Goal: Navigation & Orientation: Find specific page/section

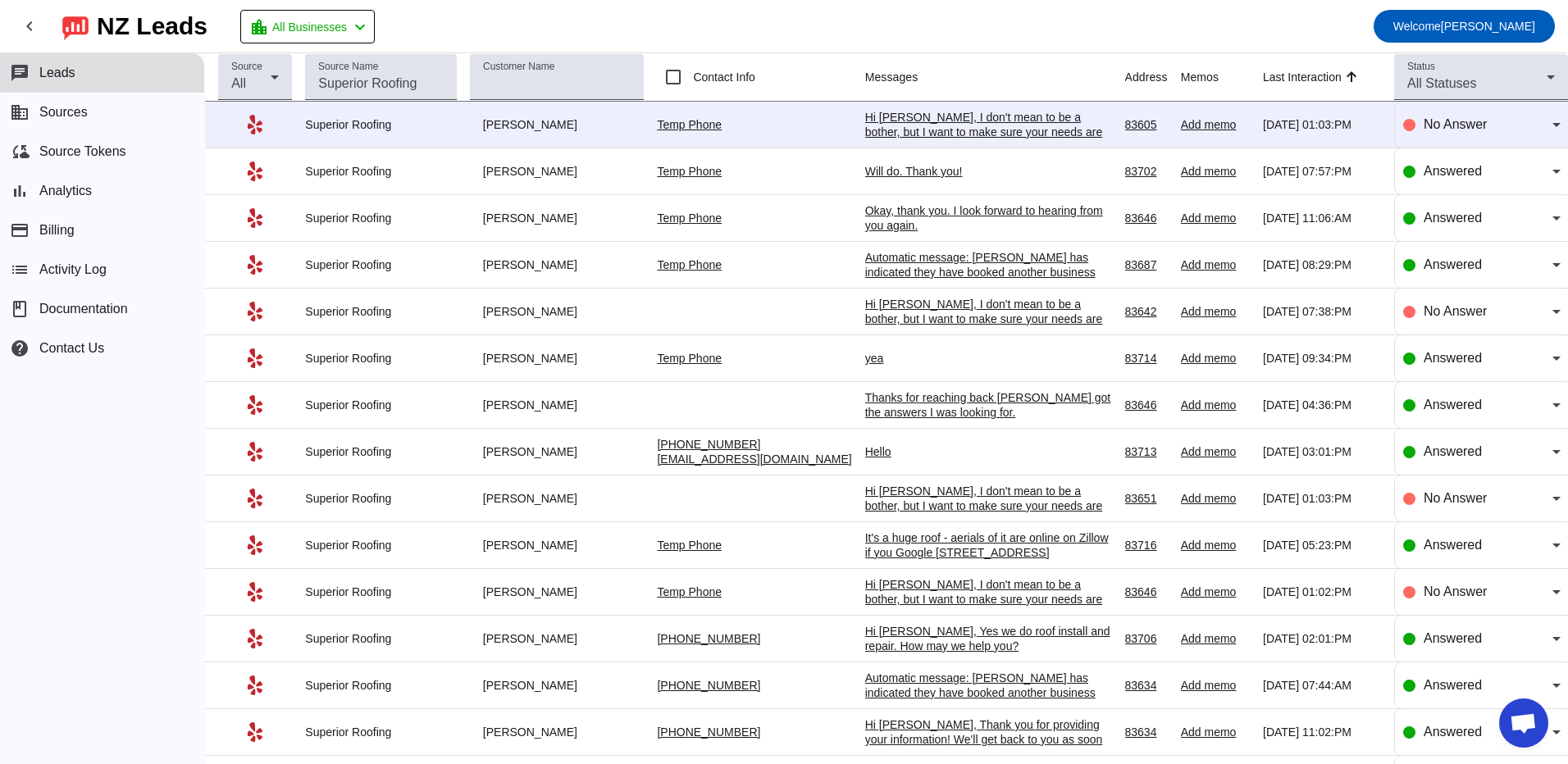
click at [919, 723] on span "Open chat" at bounding box center [1523, 725] width 27 height 23
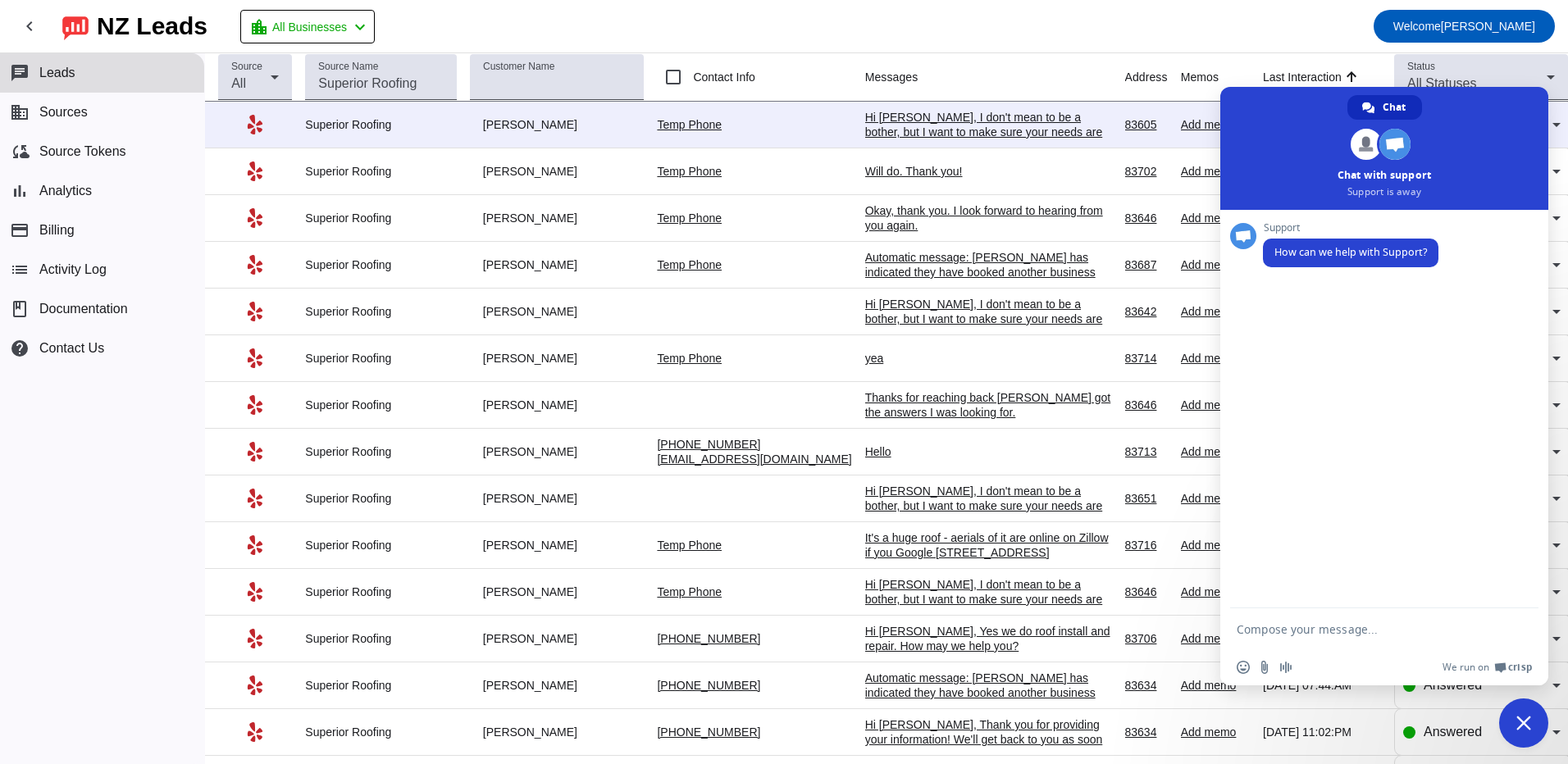
click at [919, 28] on mat-toolbar-row "chevron_left [GEOGRAPHIC_DATA] Leads location_city All Businesses chevron_left …" at bounding box center [784, 26] width 1568 height 52
click at [919, 33] on mat-toolbar-row "chevron_left [GEOGRAPHIC_DATA] Leads location_city All Businesses chevron_left …" at bounding box center [784, 26] width 1568 height 52
click at [919, 727] on span "Close chat" at bounding box center [1524, 722] width 15 height 15
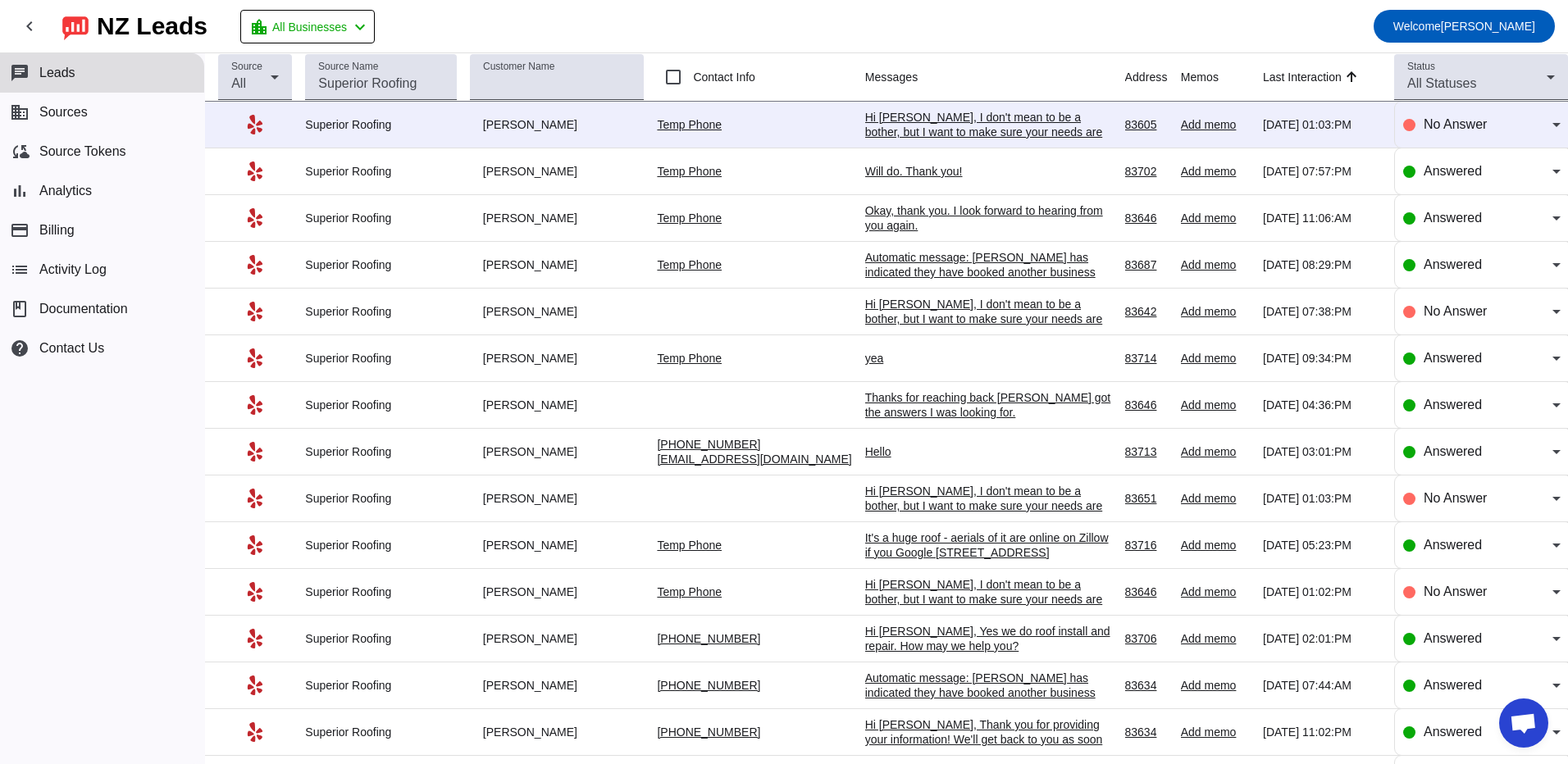
click at [876, 127] on div "Hi [PERSON_NAME], I don't mean to be a bother, but I want to make sure your nee…" at bounding box center [988, 132] width 246 height 44
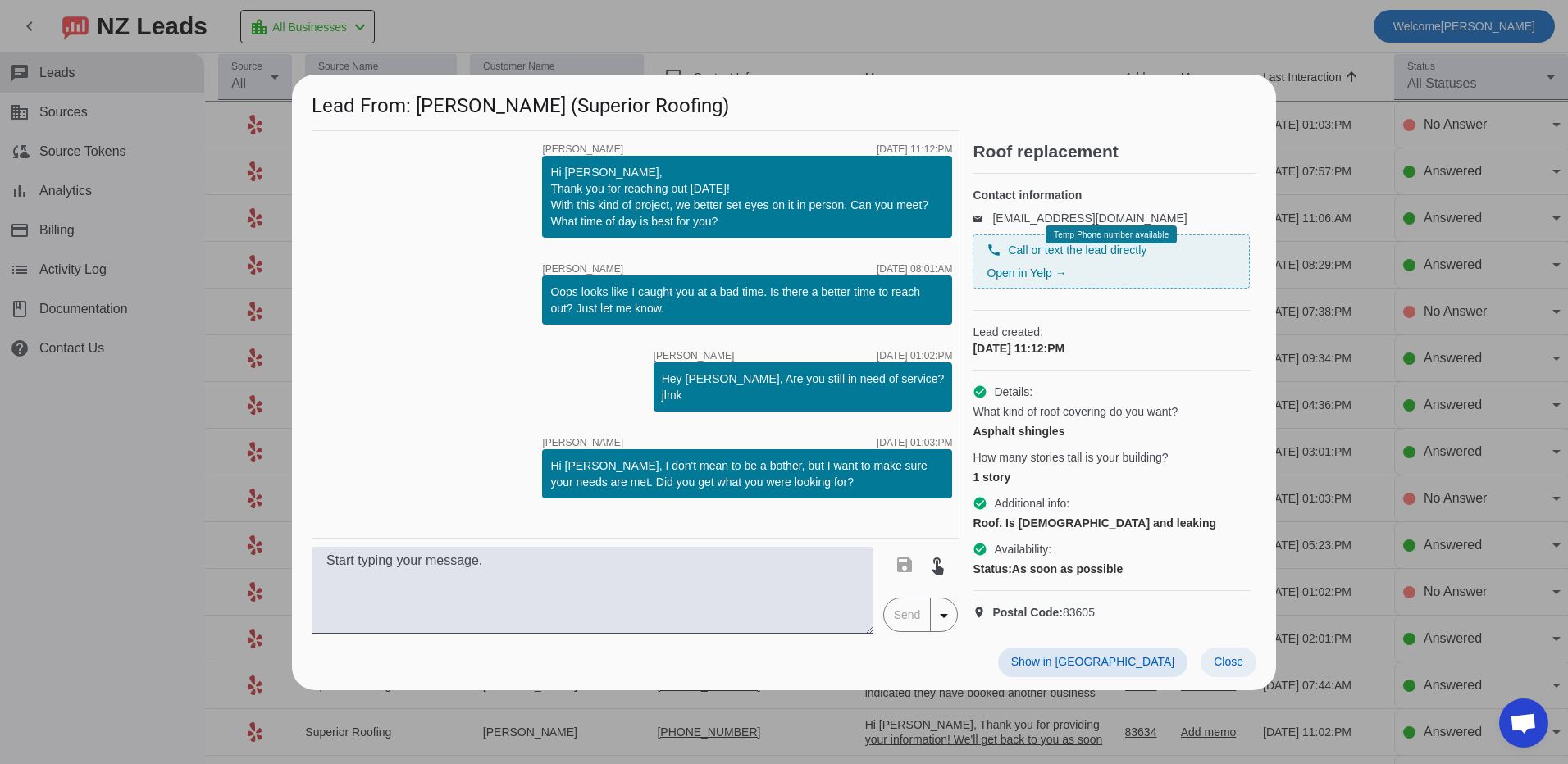
click at [919, 668] on span "Close" at bounding box center [1228, 661] width 29 height 13
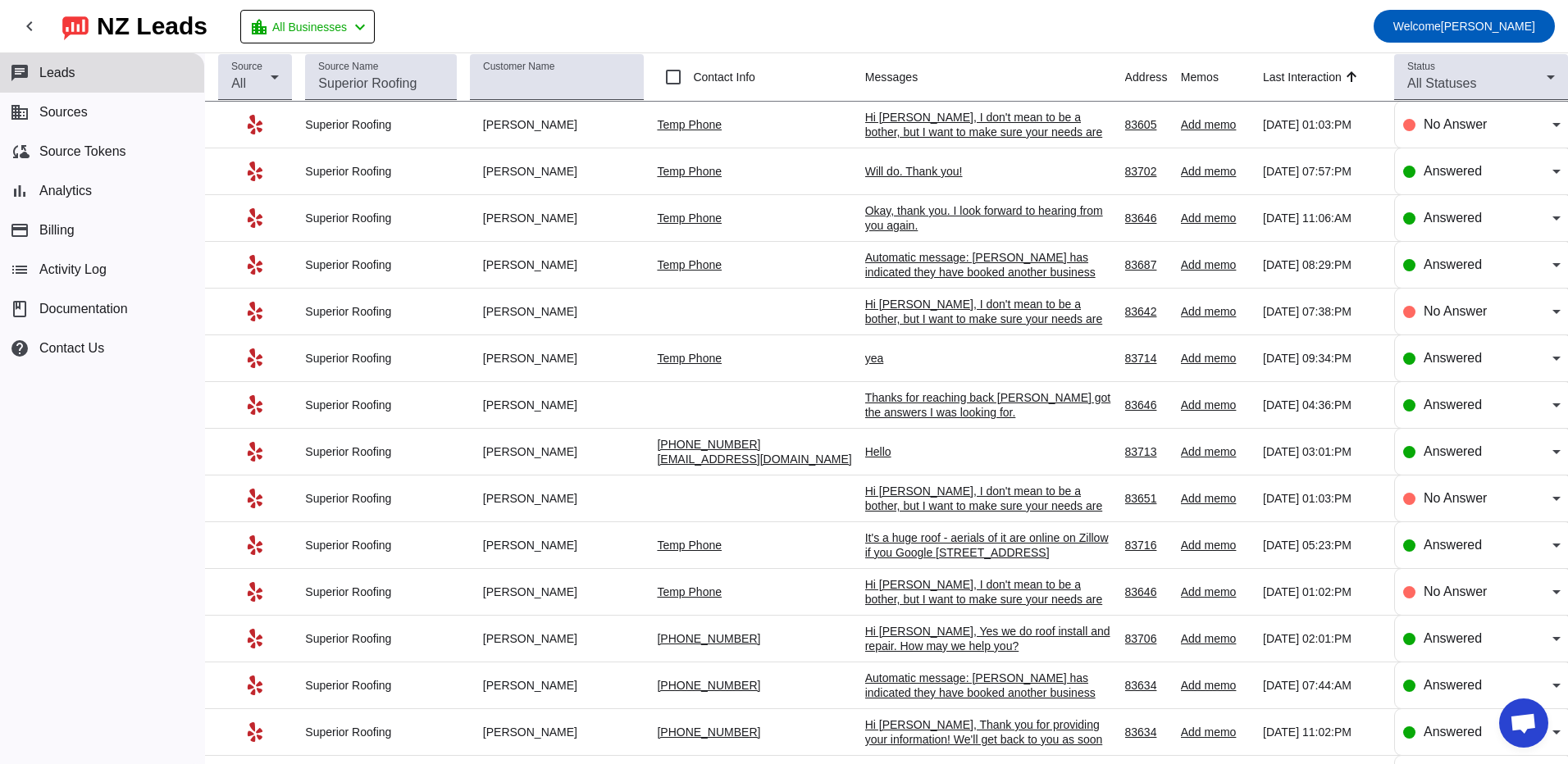
click at [919, 117] on div "Hi [PERSON_NAME], I don't mean to be a bother, but I want to make sure your nee…" at bounding box center [988, 132] width 246 height 44
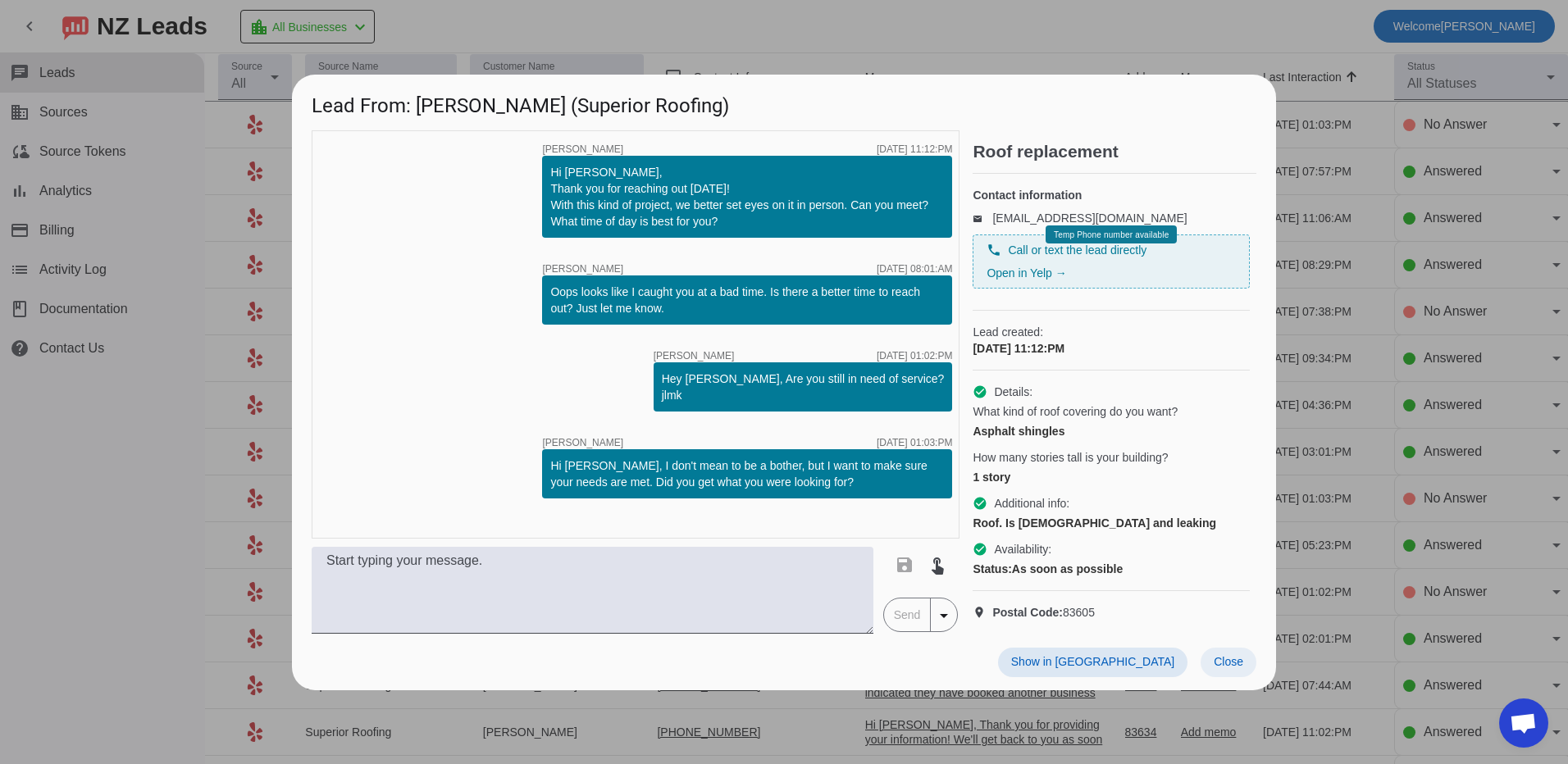
click at [919, 677] on span at bounding box center [1228, 662] width 56 height 29
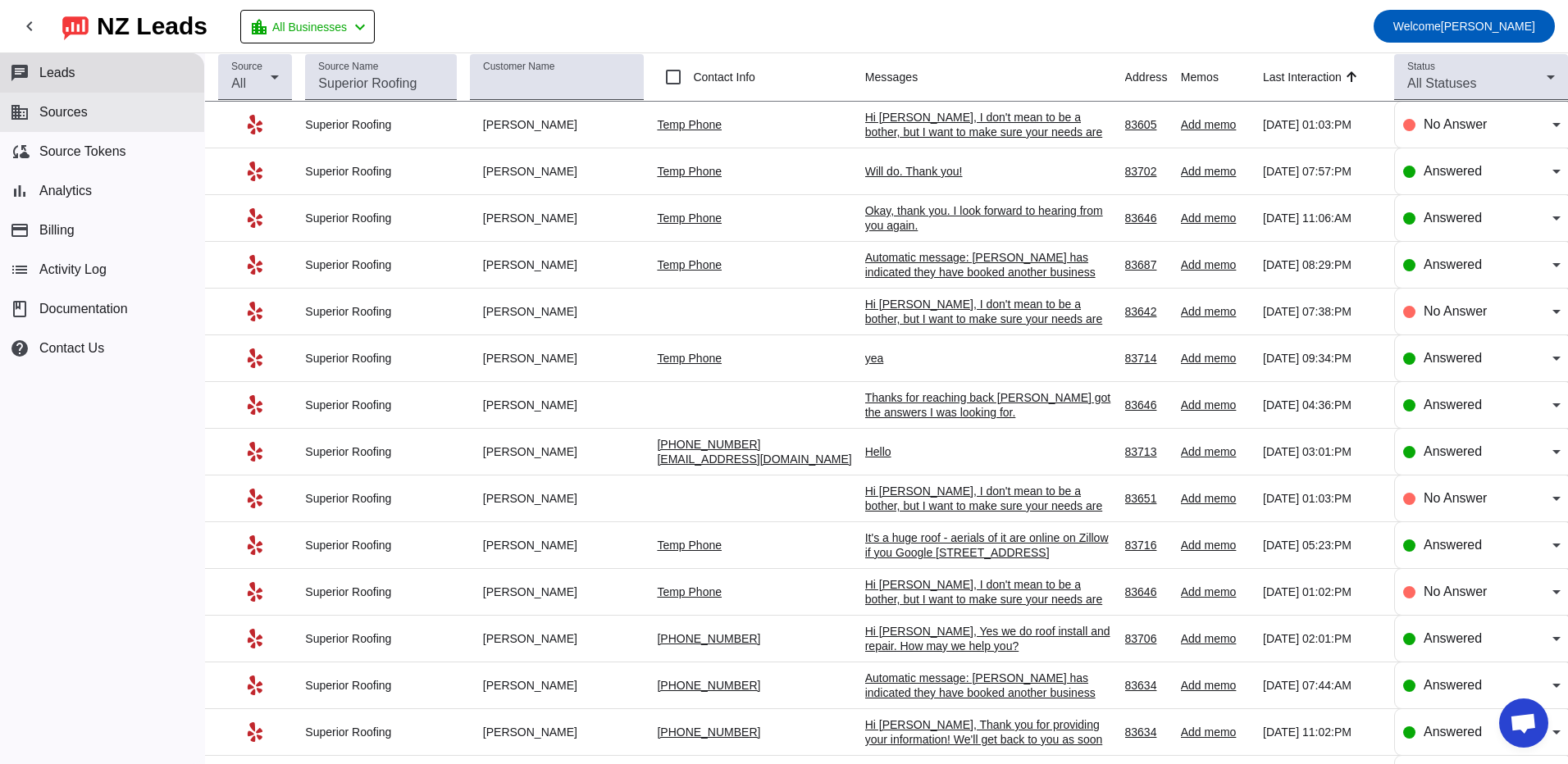
click at [67, 120] on span "Sources" at bounding box center [63, 112] width 48 height 15
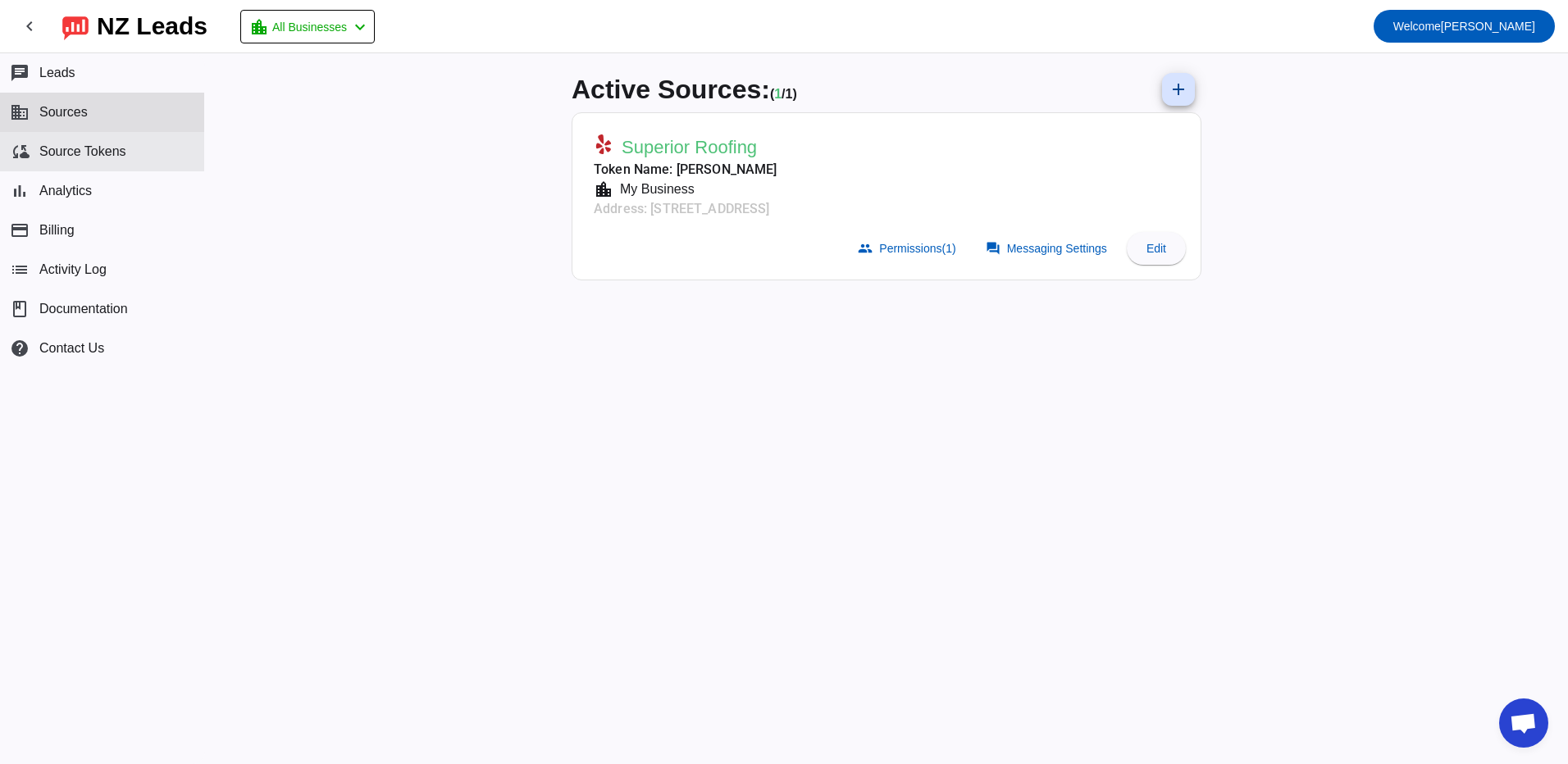
click at [72, 153] on span "Source Tokens" at bounding box center [83, 151] width 87 height 15
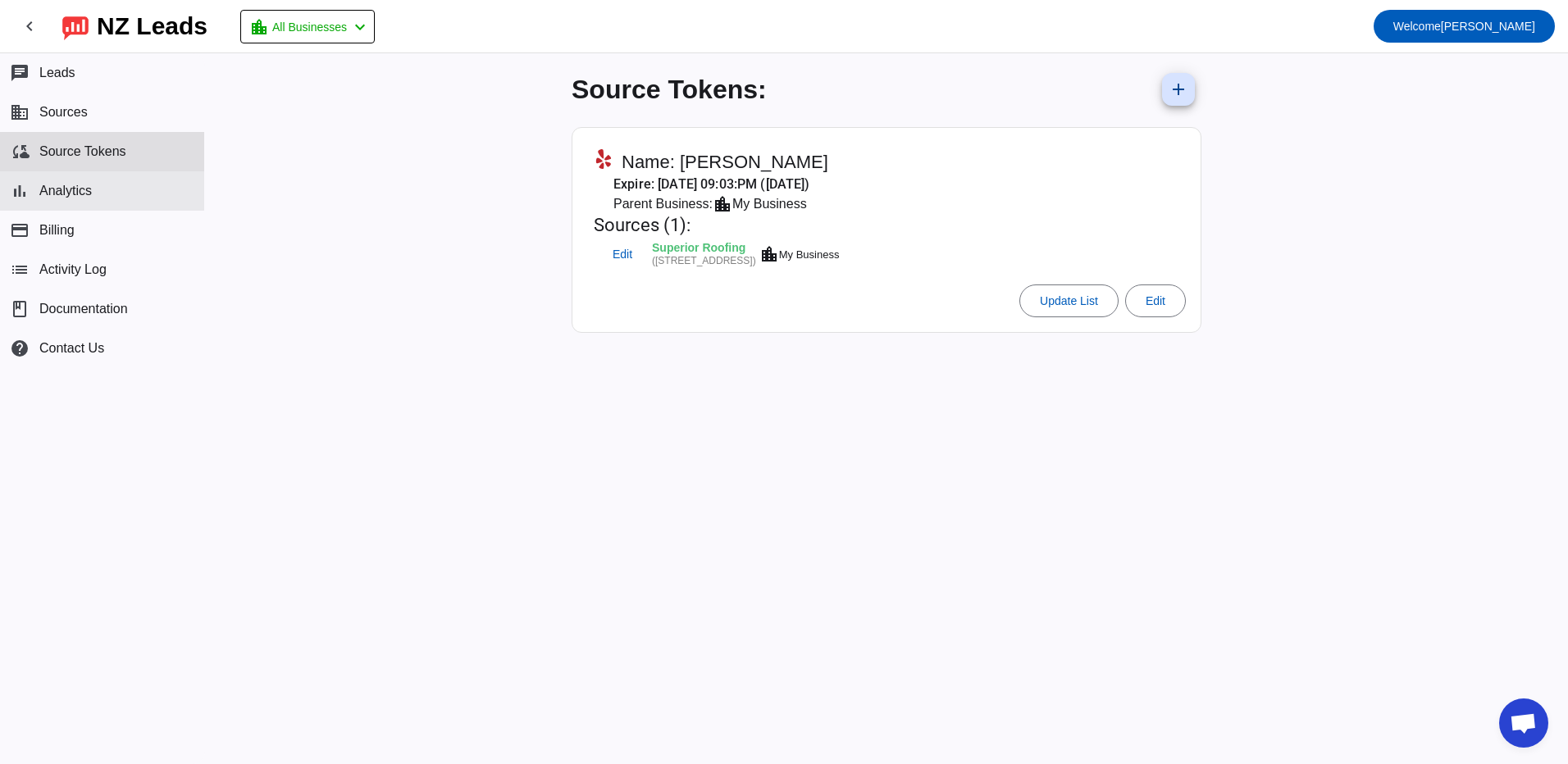
click at [74, 190] on span "Analytics" at bounding box center [65, 190] width 53 height 15
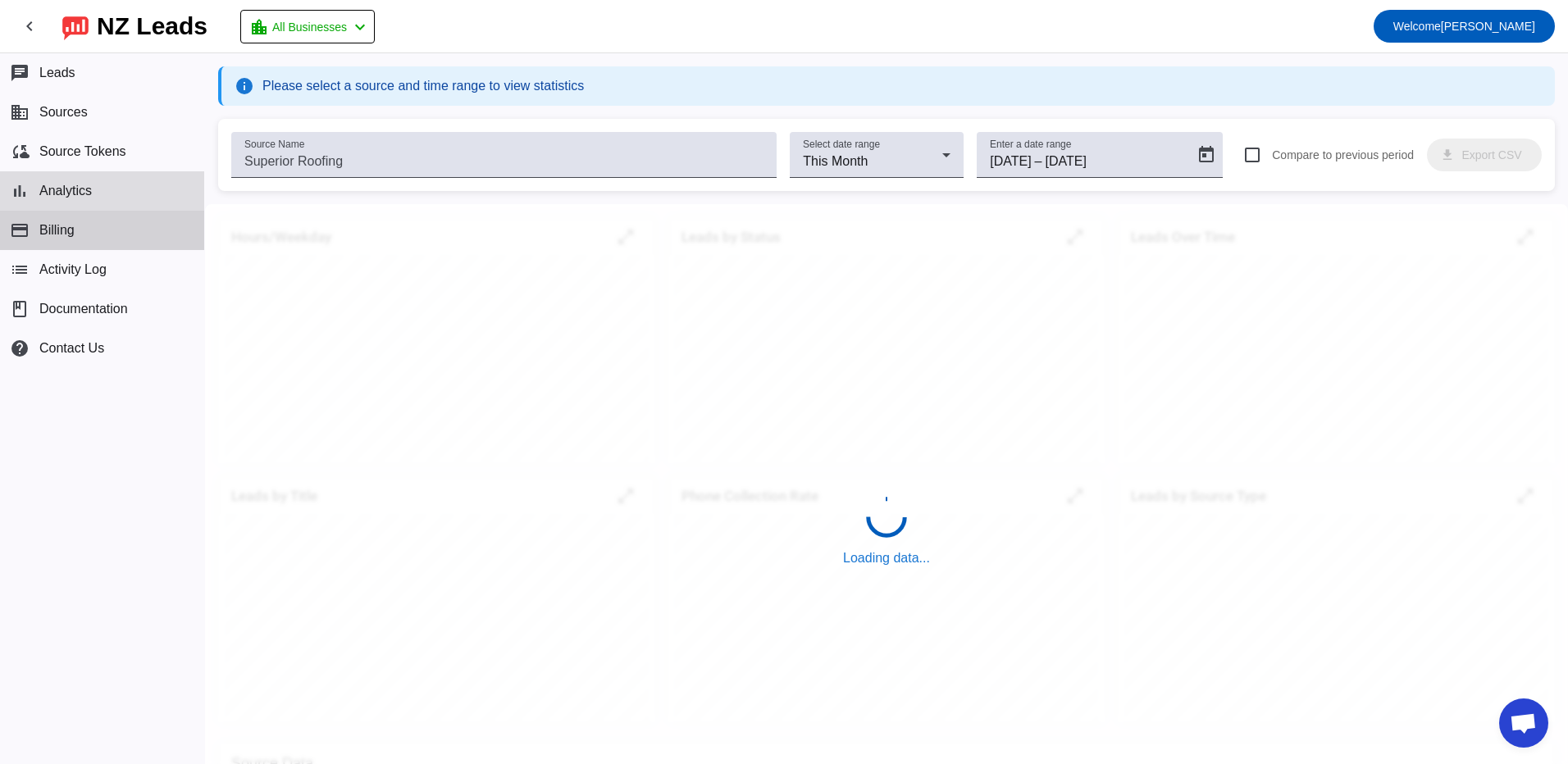
click at [73, 229] on span "Billing" at bounding box center [57, 230] width 36 height 15
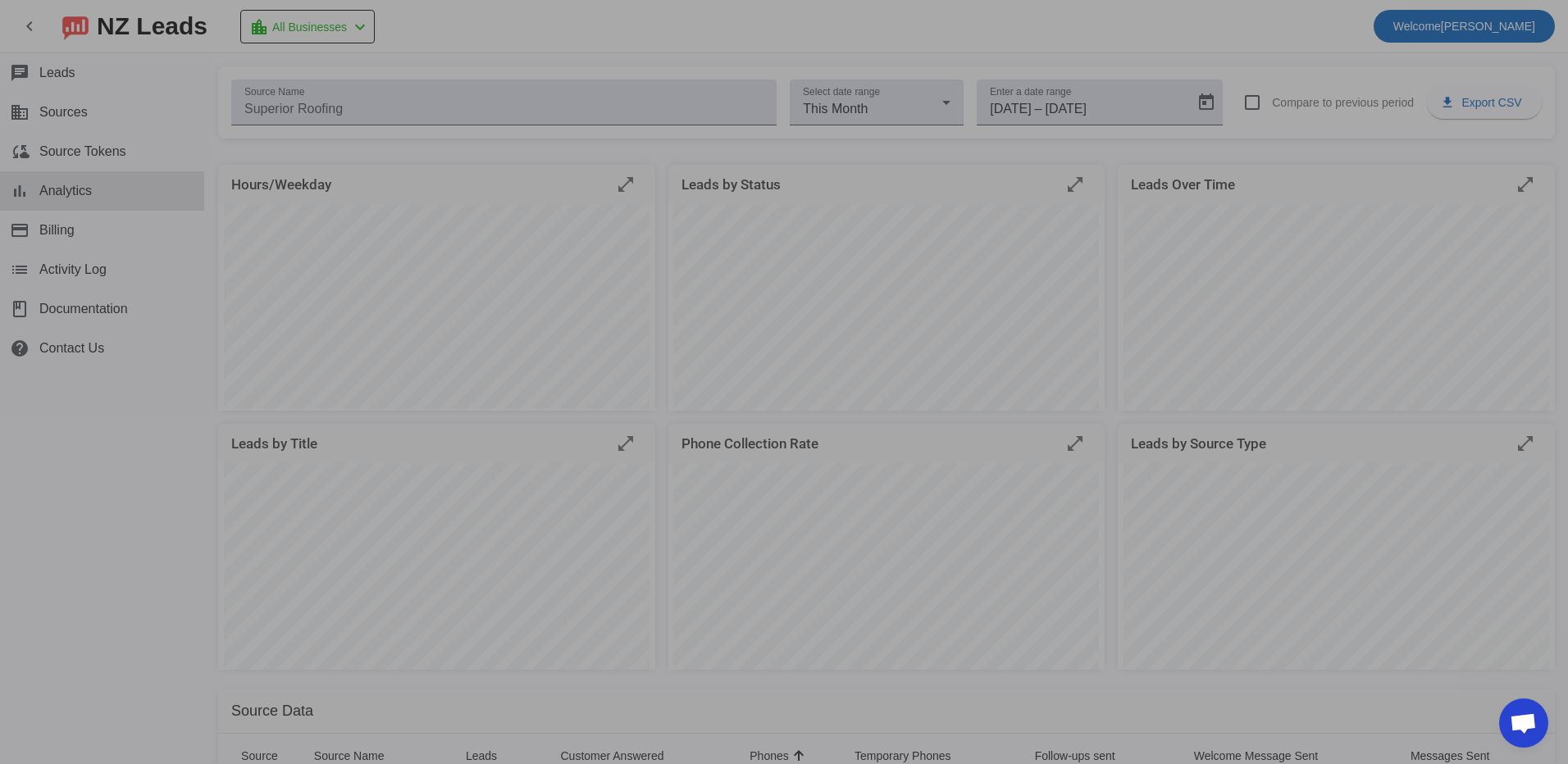
click at [227, 124] on div at bounding box center [784, 382] width 1568 height 764
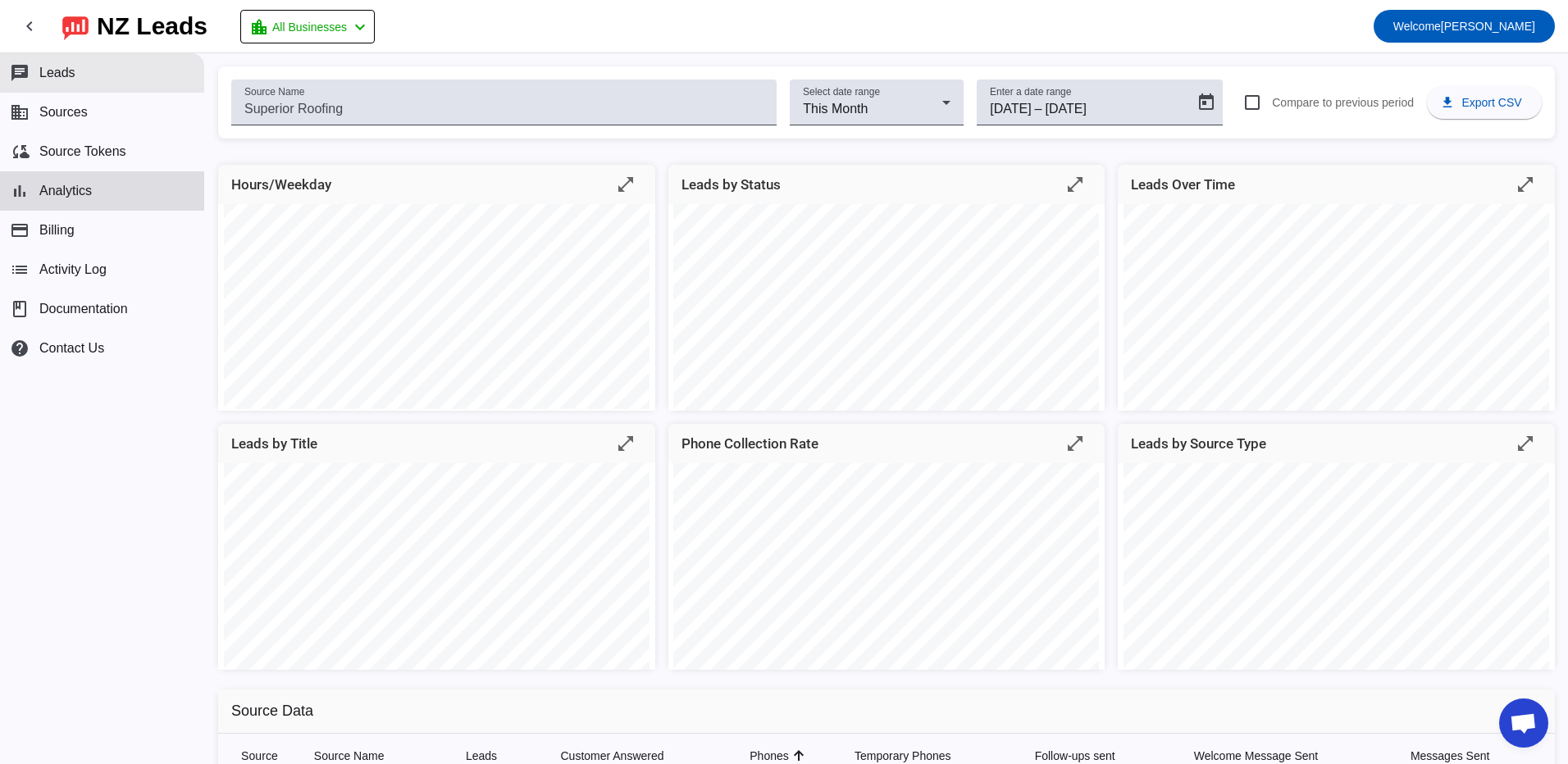
click at [89, 74] on button "chat Leads" at bounding box center [101, 73] width 204 height 39
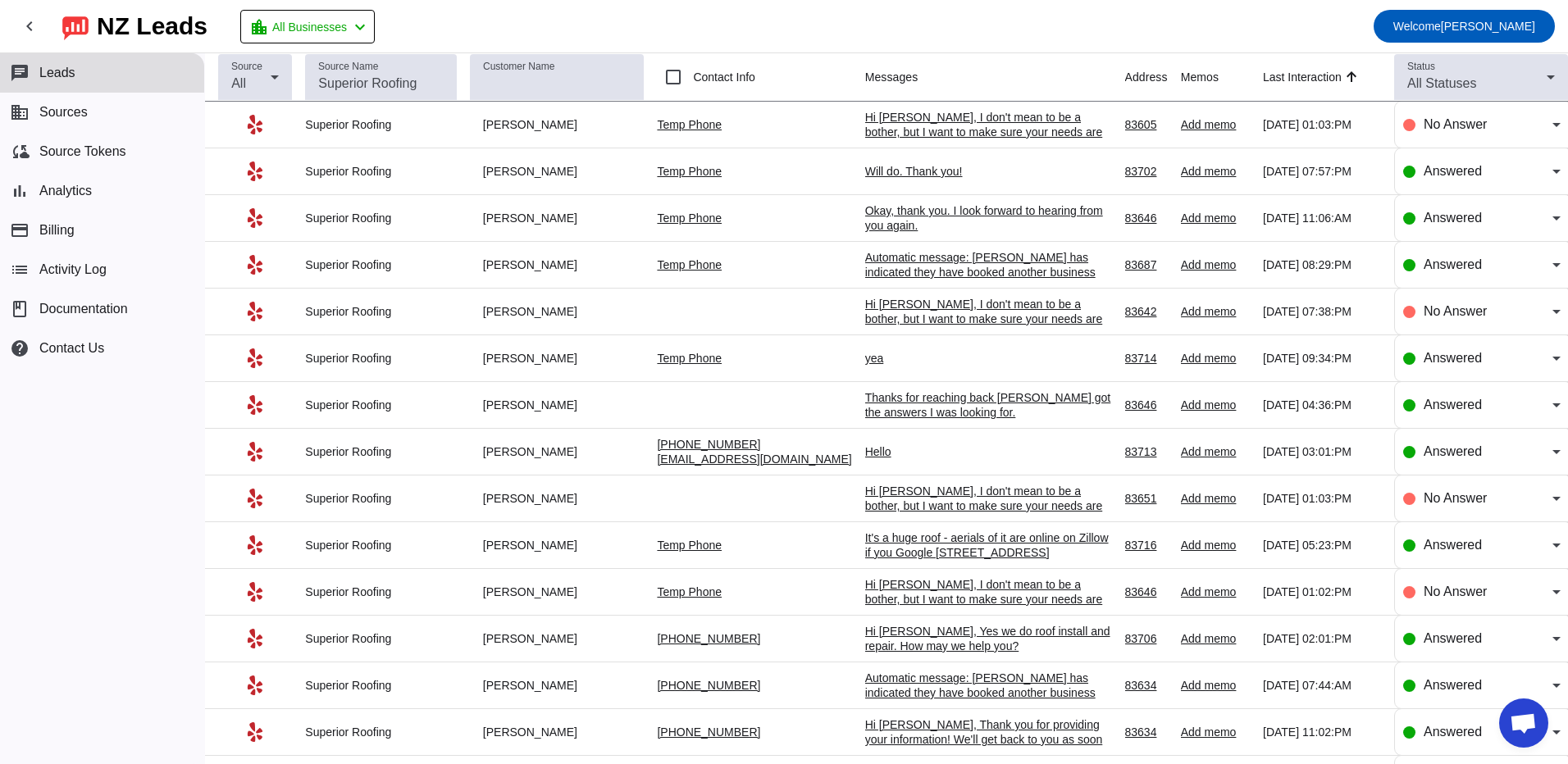
click at [919, 97] on table "Source All Source Name Customer Name Contact Info Messages Address Memos Last I…" at bounding box center [885, 661] width 1362 height 1216
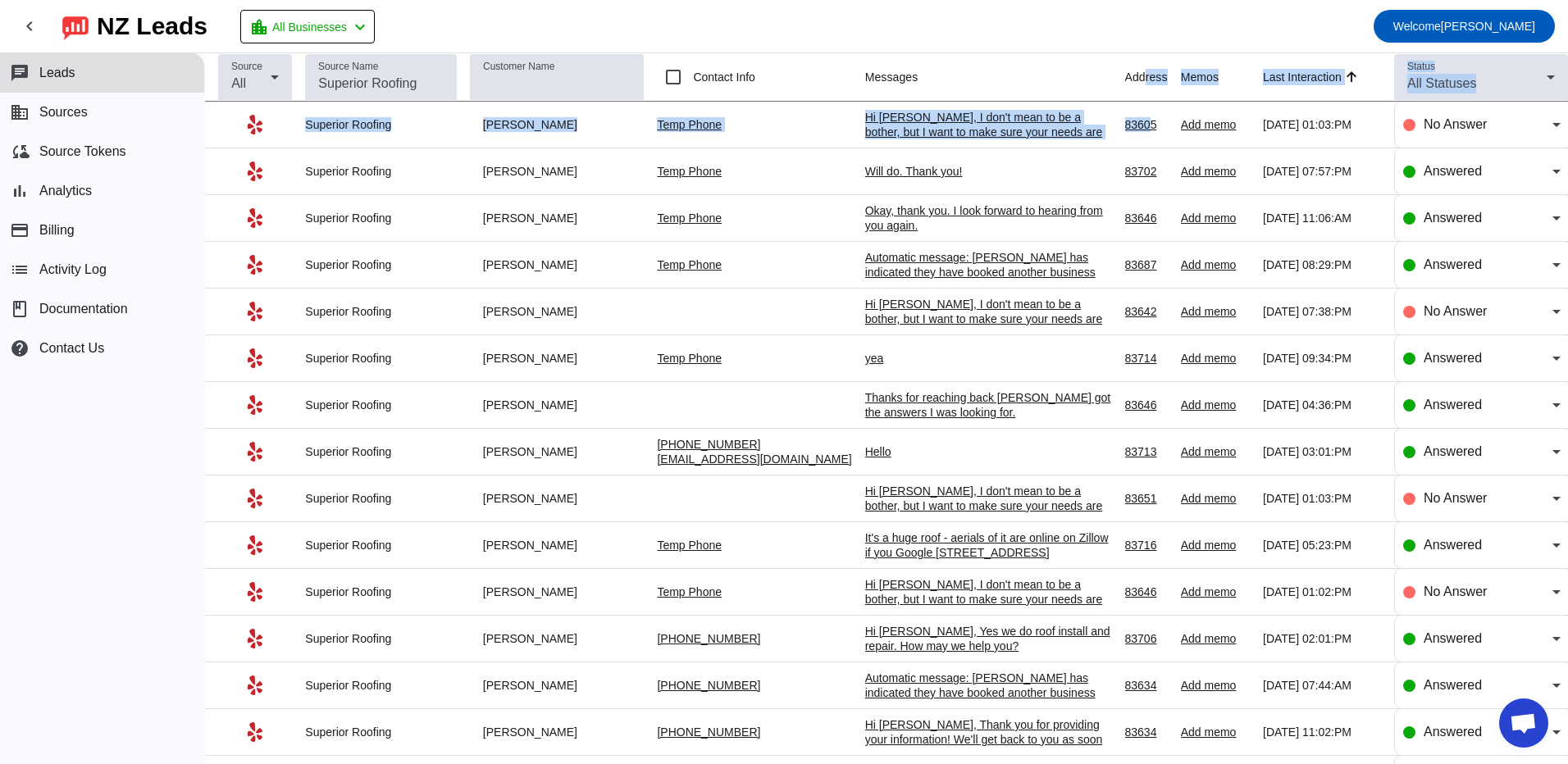
click at [919, 85] on th "Address" at bounding box center [1152, 77] width 56 height 48
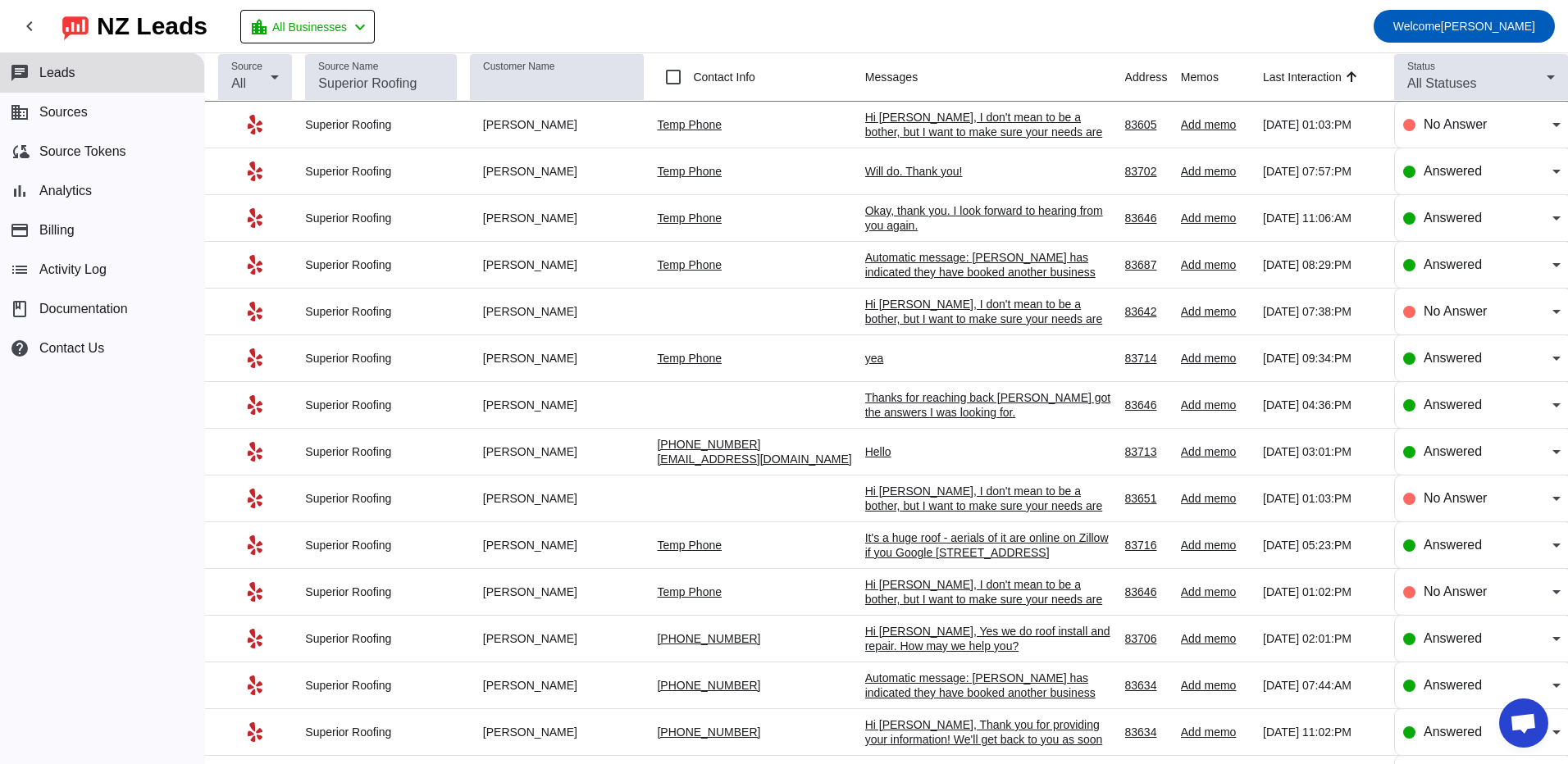
click at [919, 43] on mat-toolbar-row "chevron_left [GEOGRAPHIC_DATA] Leads location_city All Businesses chevron_left …" at bounding box center [784, 26] width 1568 height 52
